Goal: Transaction & Acquisition: Purchase product/service

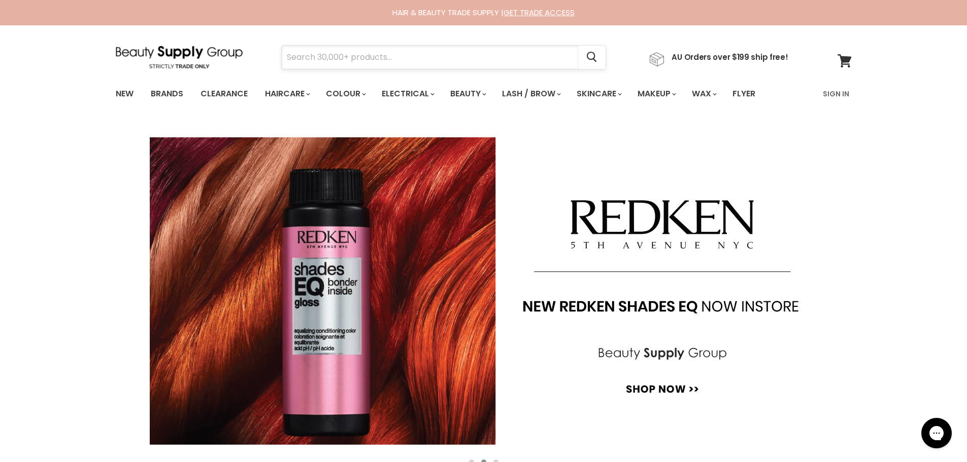
click at [326, 56] on input "Search" at bounding box center [430, 57] width 297 height 23
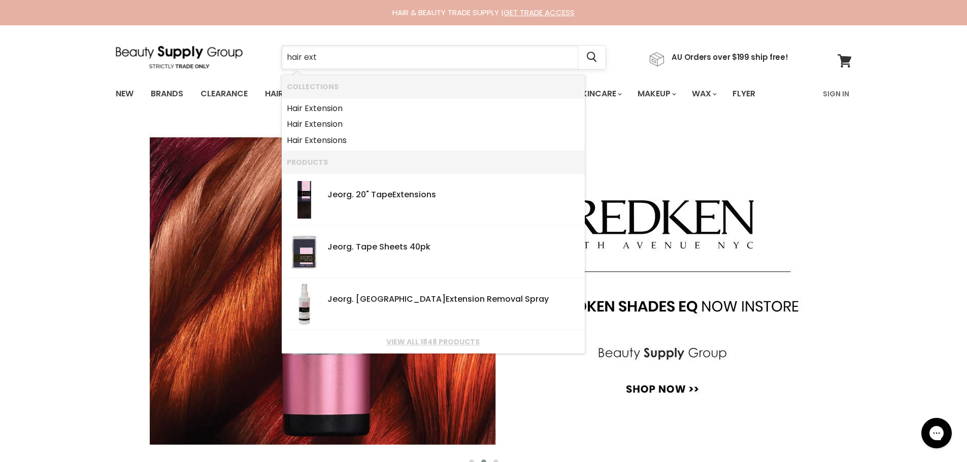
type input "hair exte"
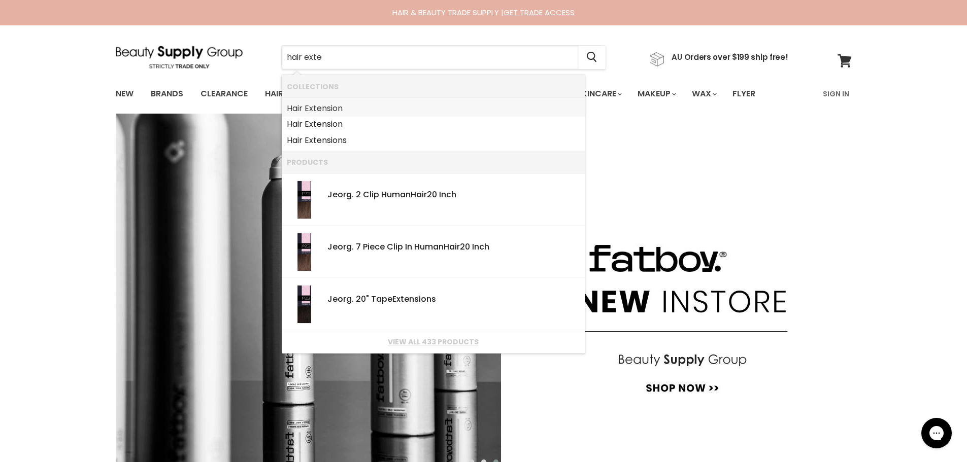
click at [326, 111] on link "Hair Exte nsion" at bounding box center [433, 108] width 293 height 16
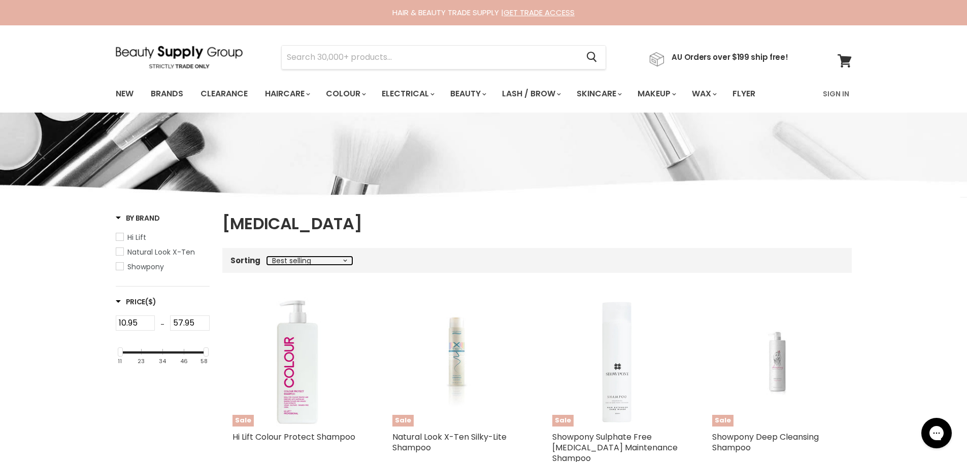
click at [342, 259] on select "Best selling Featured Alphabetically, A-Z Alphabetically, Z-A Price, low to hig…" at bounding box center [309, 261] width 85 height 8
select select "created-ascending"
click at [267, 257] on select "Best selling Featured Alphabetically, A-Z Alphabetically, Z-A Price, low to hig…" at bounding box center [309, 261] width 85 height 8
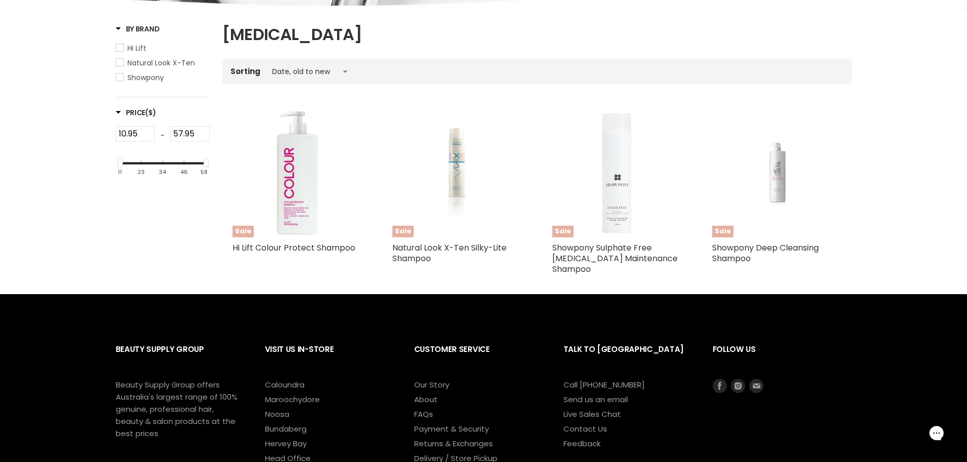
scroll to position [203, 0]
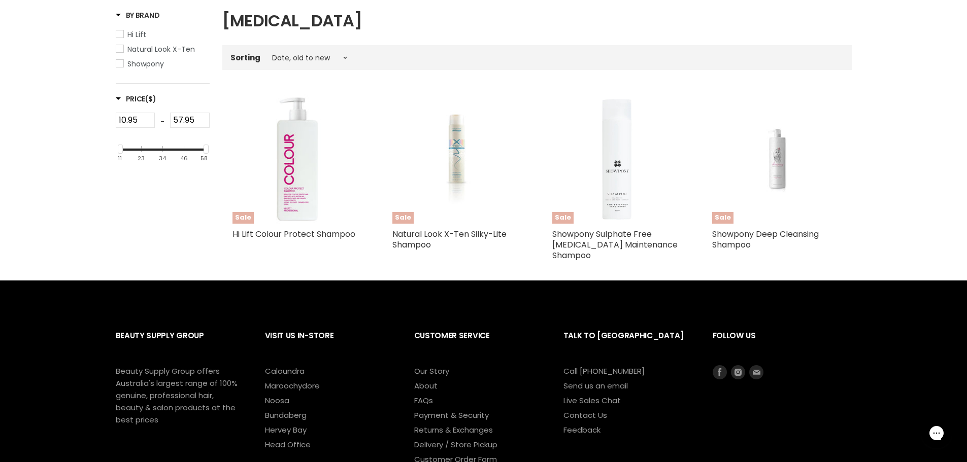
select select "created-ascending"
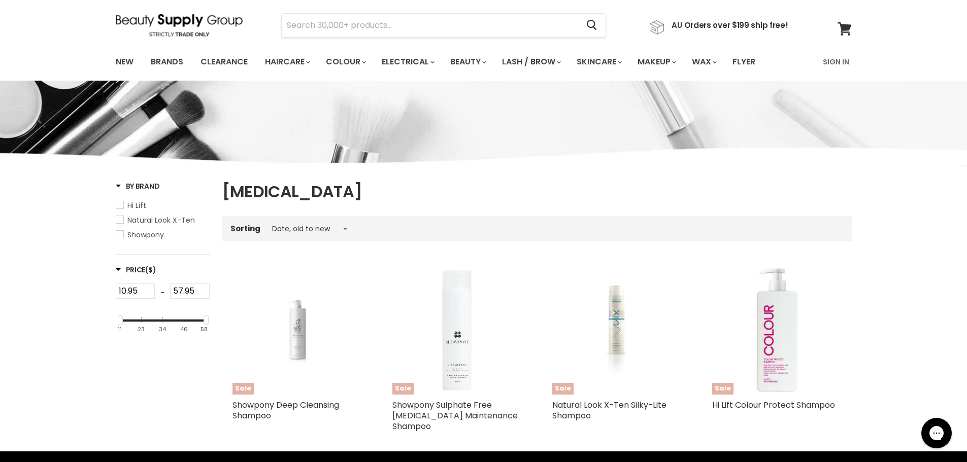
scroll to position [0, 0]
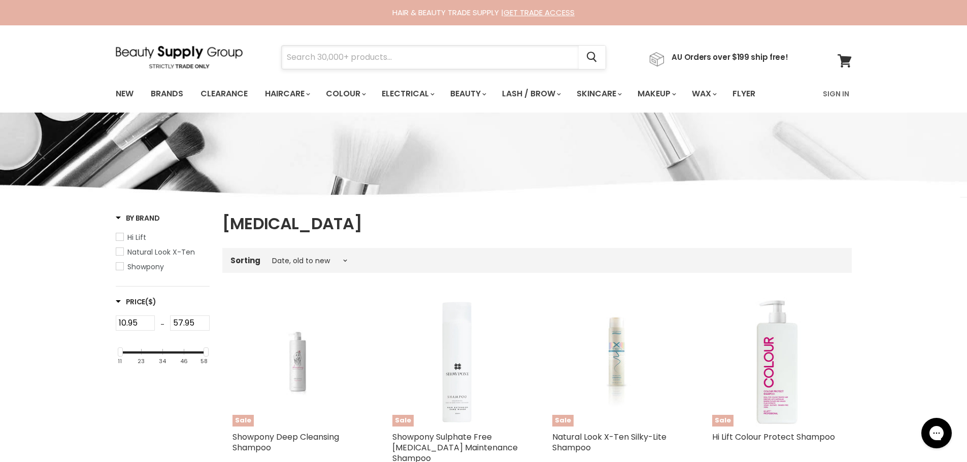
click at [341, 52] on input "Search" at bounding box center [430, 57] width 297 height 23
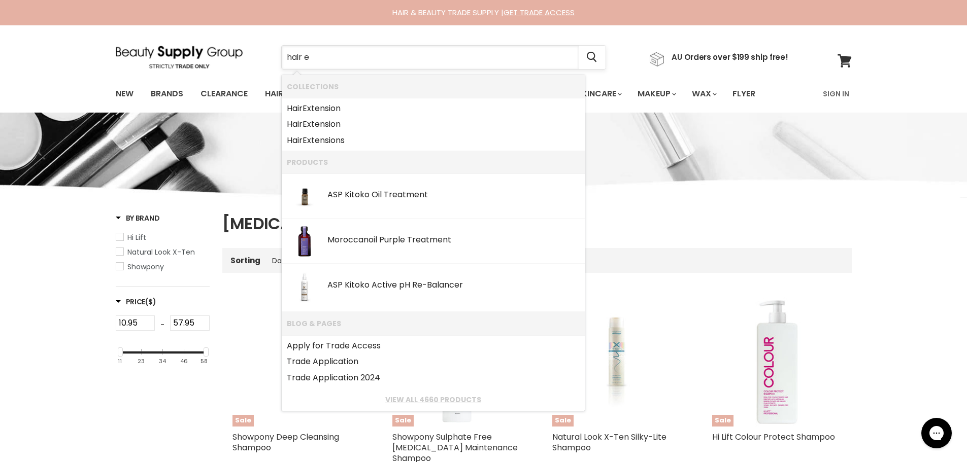
type input "hair ex"
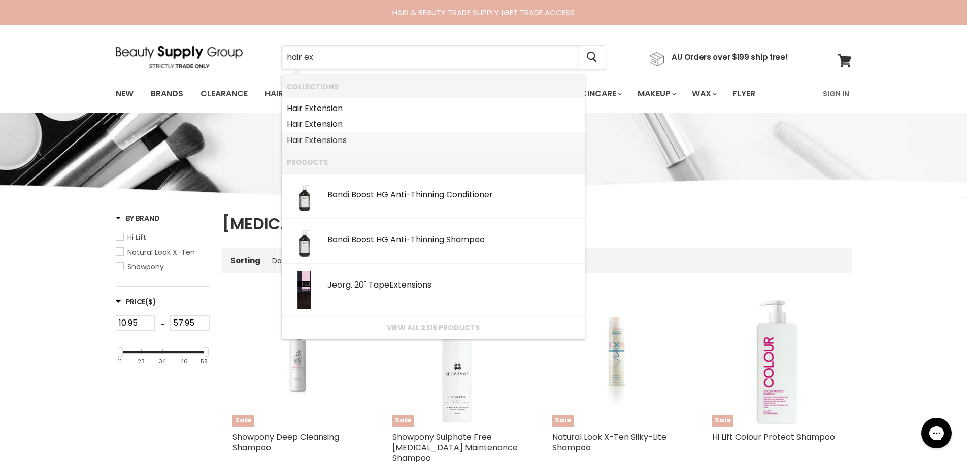
click at [333, 142] on link "Hair Ex tensions" at bounding box center [433, 140] width 293 height 16
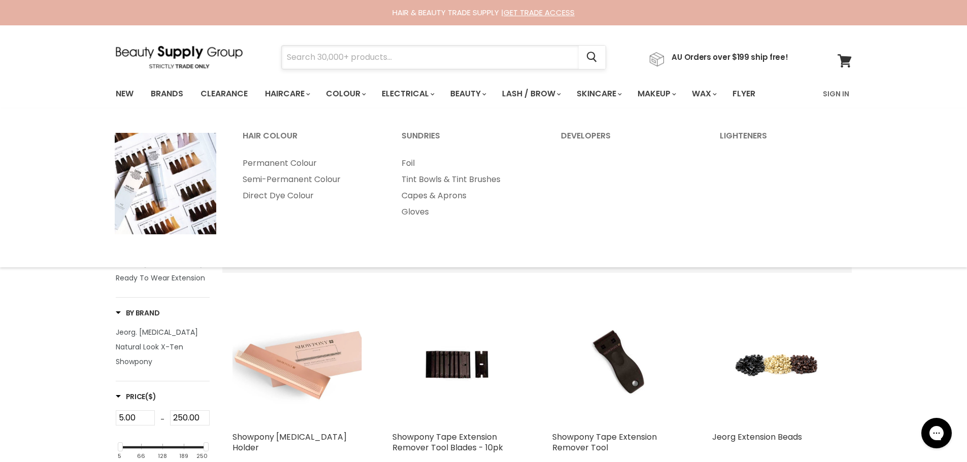
click at [333, 55] on input "Search" at bounding box center [430, 57] width 297 height 23
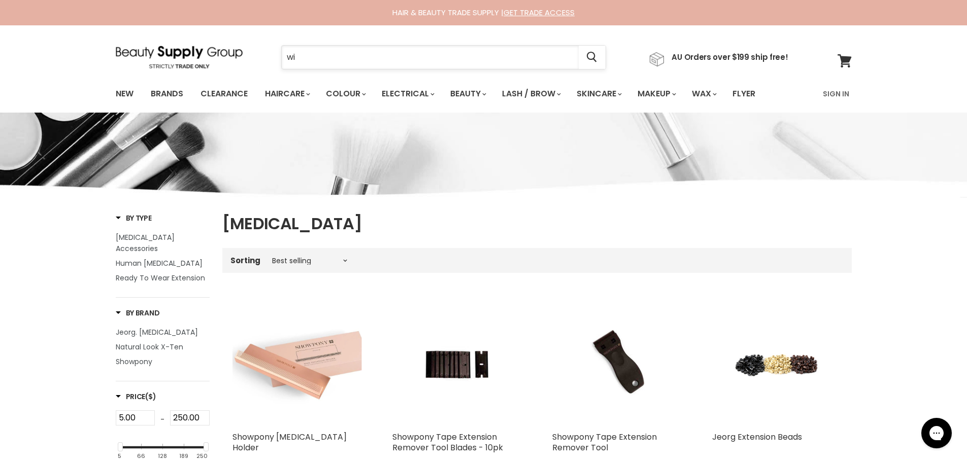
type input "wig"
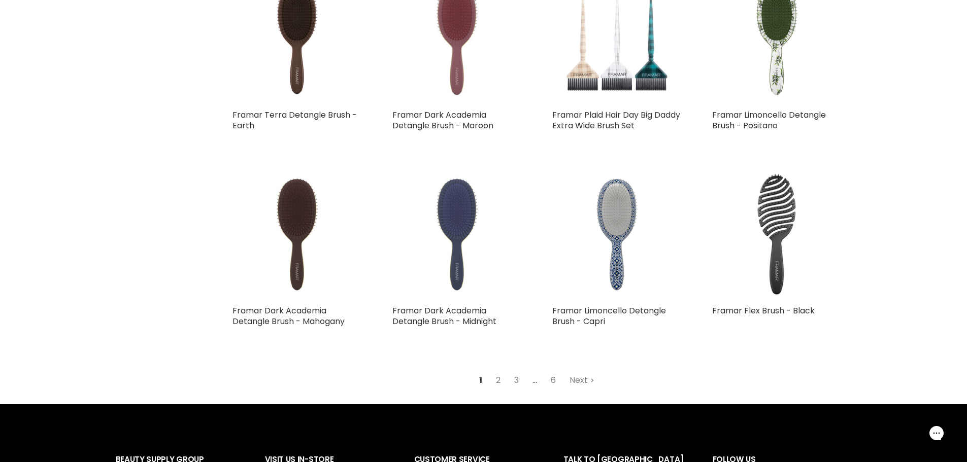
scroll to position [1066, 0]
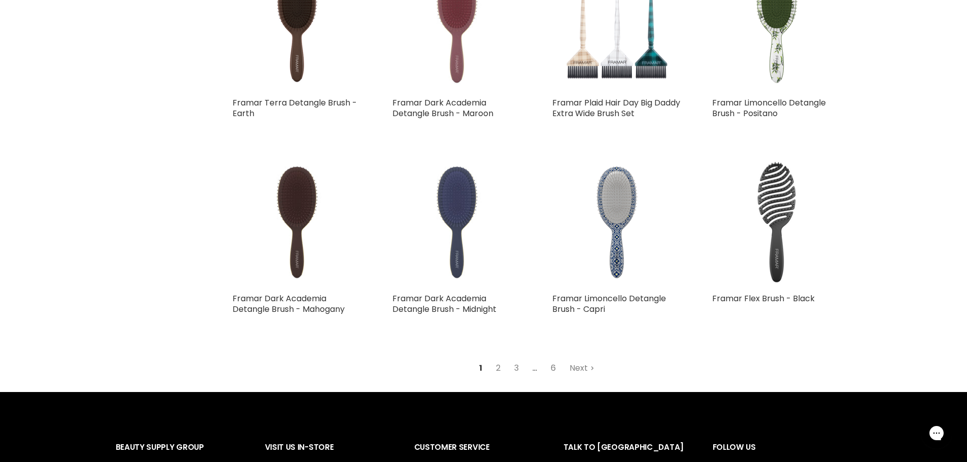
click at [554, 369] on link "6" at bounding box center [553, 368] width 16 height 18
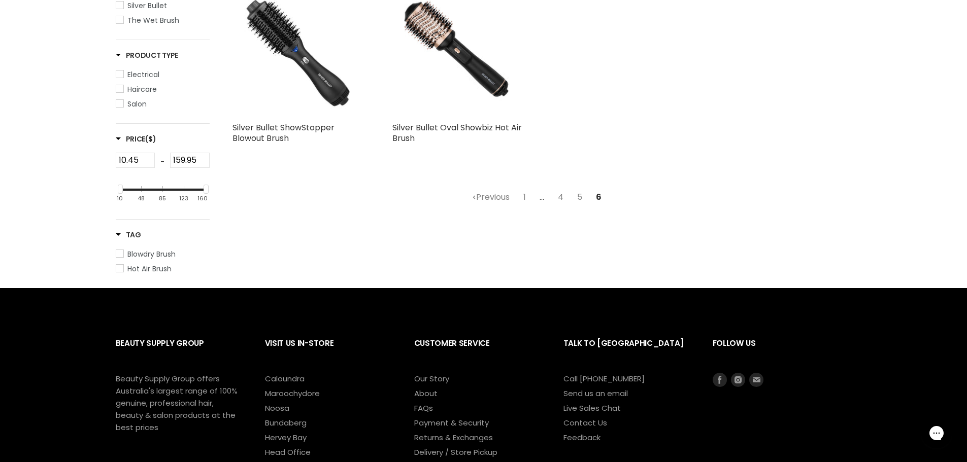
scroll to position [211, 0]
